Goal: Find specific fact

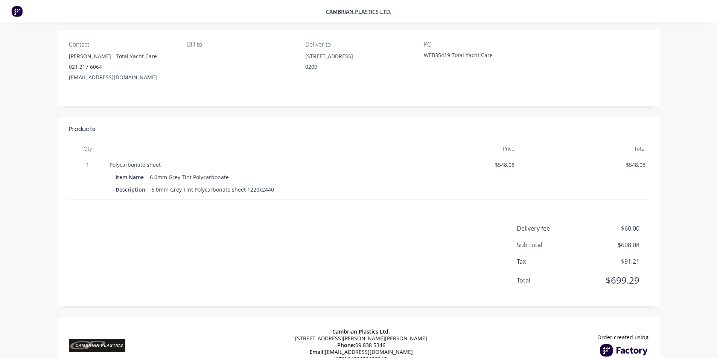
scroll to position [86, 0]
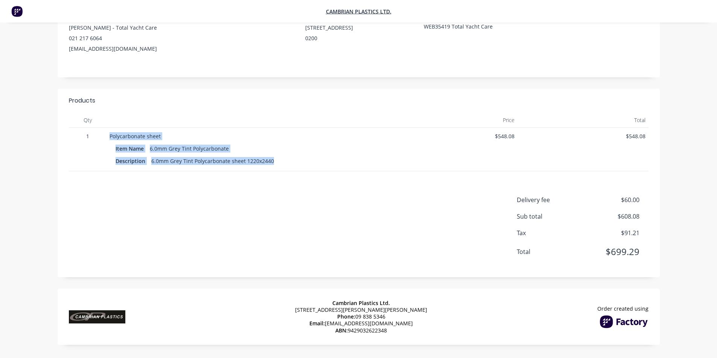
drag, startPoint x: 109, startPoint y: 133, endPoint x: 281, endPoint y: 162, distance: 173.6
click at [281, 162] on div "Polycarbonate sheet Item Name 6.0mm Grey Tint Polycarbonate Description 6.0mm G…" at bounding box center [246, 150] width 280 height 44
copy div "Polycarbonate sheet Item Name 6.0mm Grey Tint Polycarbonate Description 6.0mm G…"
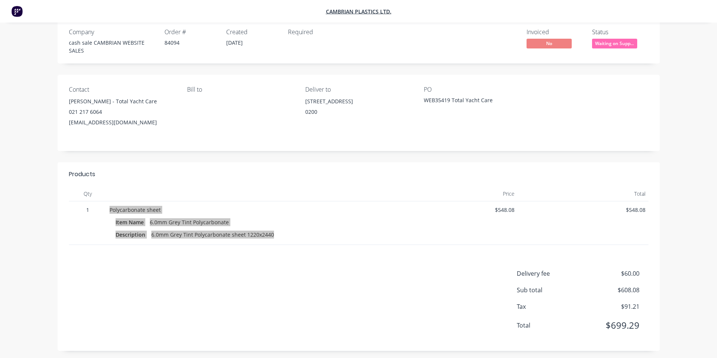
scroll to position [11, 0]
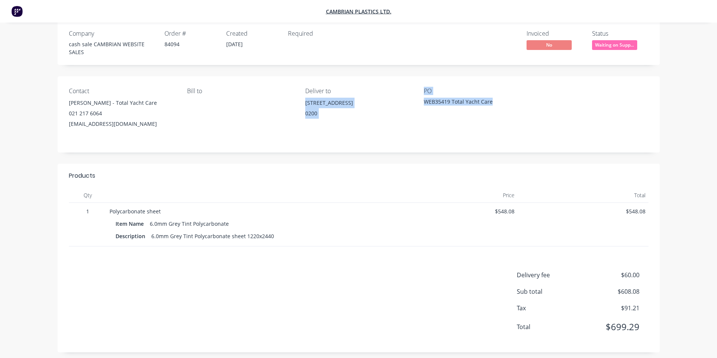
drag, startPoint x: 489, startPoint y: 100, endPoint x: 379, endPoint y: 94, distance: 110.8
click at [379, 94] on div "Contact [PERSON_NAME] - Total Yacht Care 021 217 6064 [EMAIL_ADDRESS][DOMAIN_NA…" at bounding box center [359, 114] width 602 height 76
drag, startPoint x: 187, startPoint y: 46, endPoint x: 162, endPoint y: 44, distance: 25.3
click at [162, 44] on div "Company cash sale CAMBRIAN WEBSITE SALES Order # 84094 Created [DATE] Required" at bounding box center [205, 43] width 272 height 26
copy div "84094"
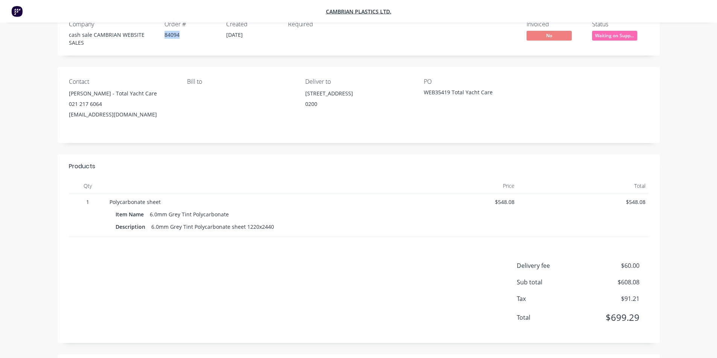
scroll to position [15, 0]
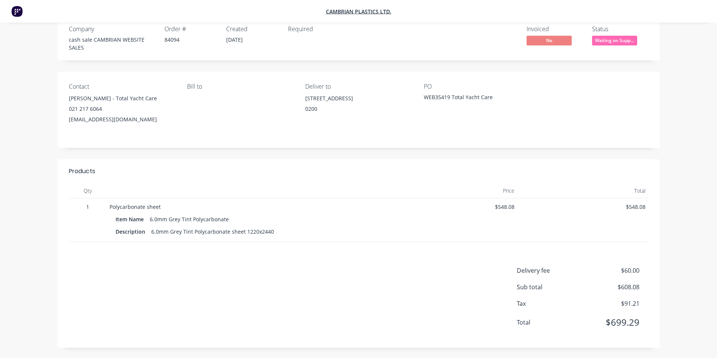
click at [635, 104] on div at bounding box center [595, 104] width 106 height 42
